Goal: Navigation & Orientation: Find specific page/section

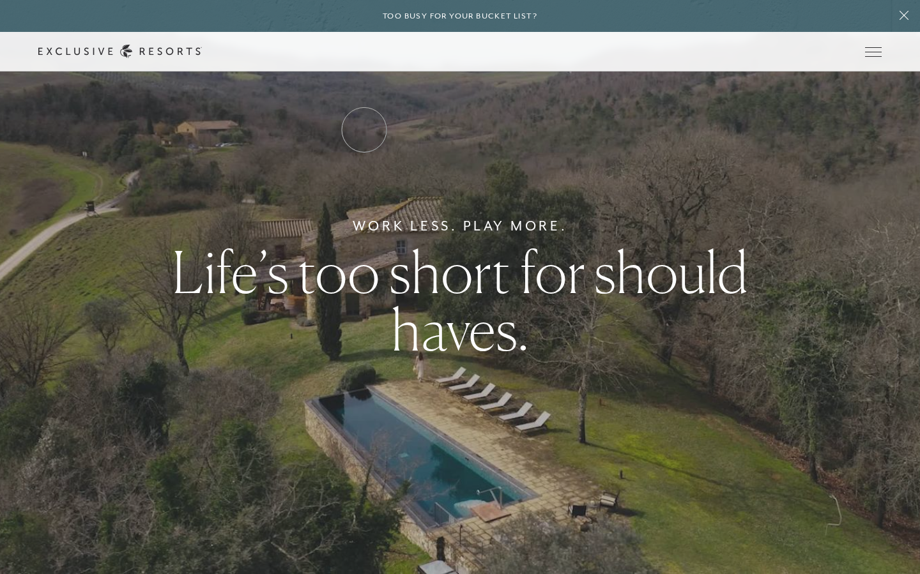
click at [0, 0] on link "Residence Collection" at bounding box center [0, 0] width 0 height 0
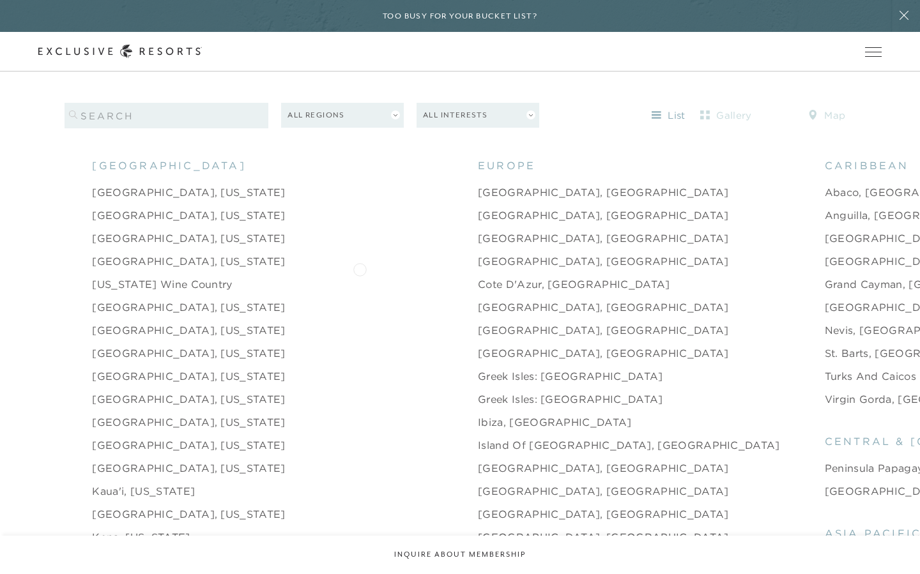
scroll to position [1341, 0]
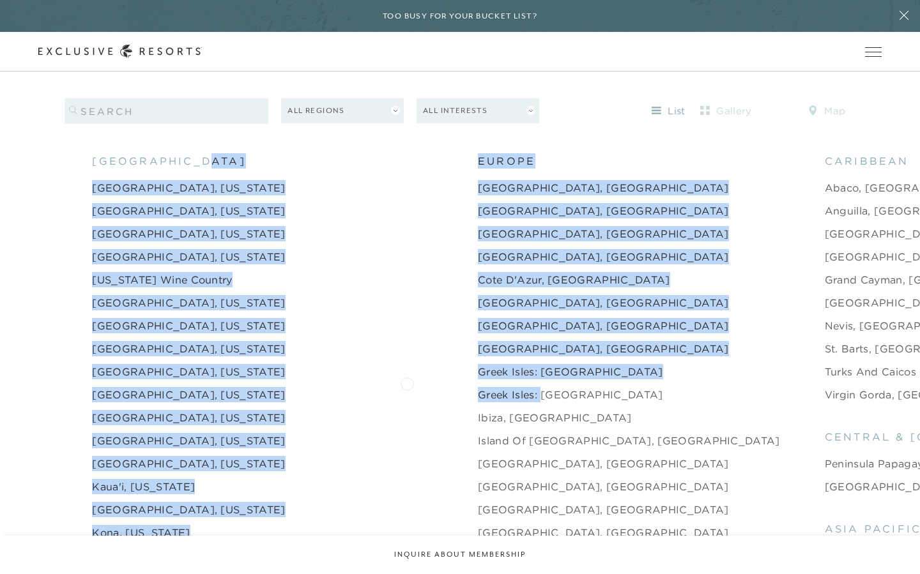
drag, startPoint x: 339, startPoint y: 145, endPoint x: 406, endPoint y: 383, distance: 247.3
click at [478, 153] on li "[GEOGRAPHIC_DATA] [GEOGRAPHIC_DATA], [GEOGRAPHIC_DATA] [GEOGRAPHIC_DATA], [GEOG…" at bounding box center [651, 532] width 347 height 759
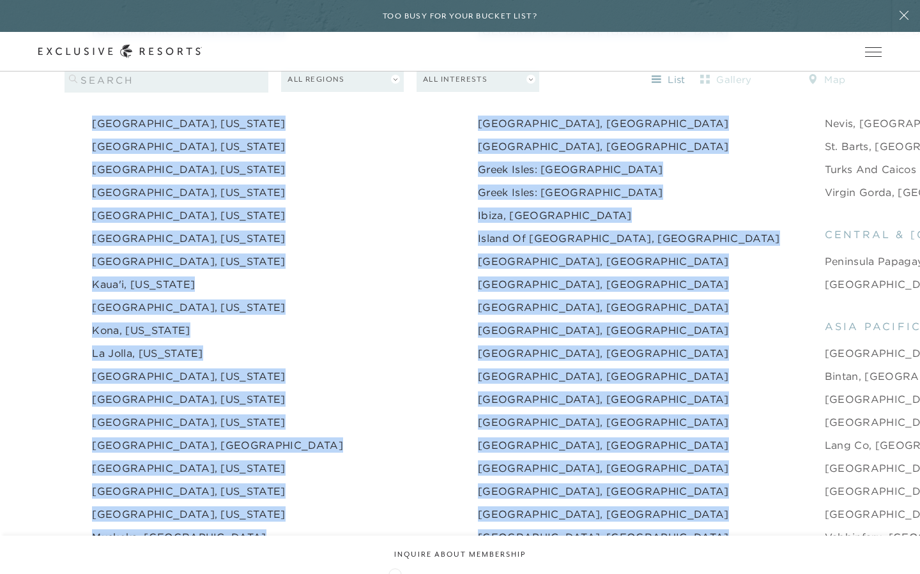
drag, startPoint x: 342, startPoint y: 145, endPoint x: 395, endPoint y: 566, distance: 424.2
click at [395, 566] on ul "[GEOGRAPHIC_DATA] [GEOGRAPHIC_DATA], [US_STATE] [GEOGRAPHIC_DATA], [US_STATE] […" at bounding box center [459, 430] width 786 height 958
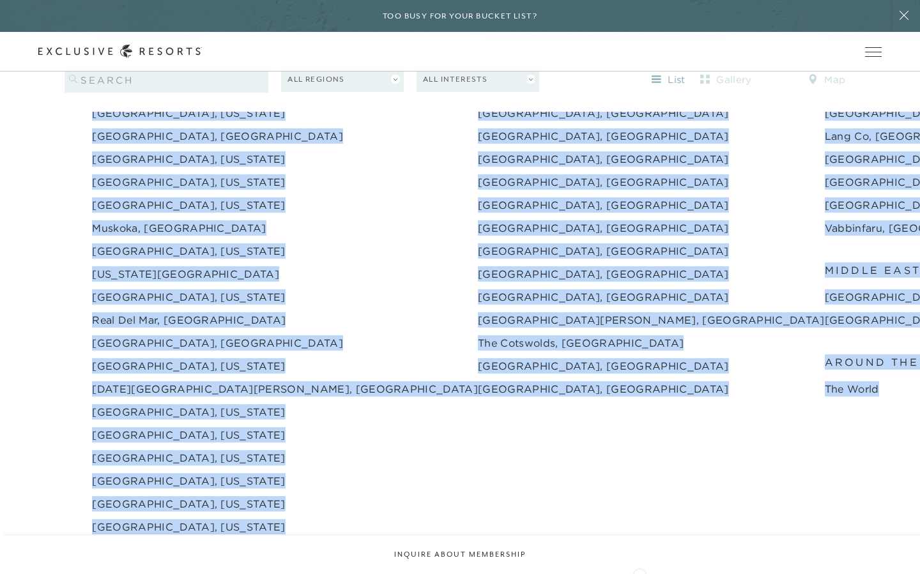
scroll to position [1907, 0]
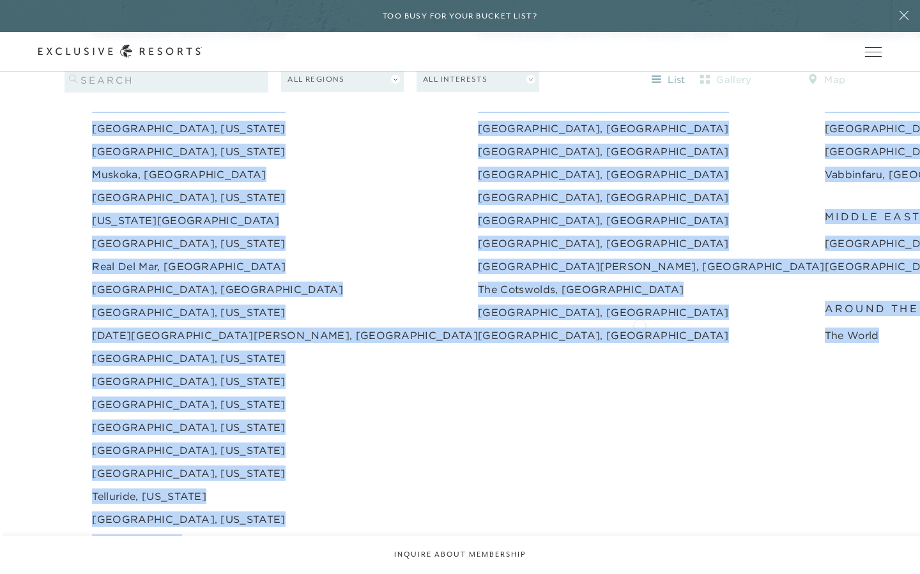
drag, startPoint x: 84, startPoint y: 331, endPoint x: 639, endPoint y: 324, distance: 554.5
click at [639, 324] on ul "[GEOGRAPHIC_DATA] [GEOGRAPHIC_DATA], [US_STATE] [GEOGRAPHIC_DATA], [US_STATE] […" at bounding box center [459, 67] width 786 height 958
copy ul "[GEOGRAPHIC_DATA] [GEOGRAPHIC_DATA], [US_STATE] [GEOGRAPHIC_DATA], [US_STATE] […"
